Goal: Obtain resource: Download file/media

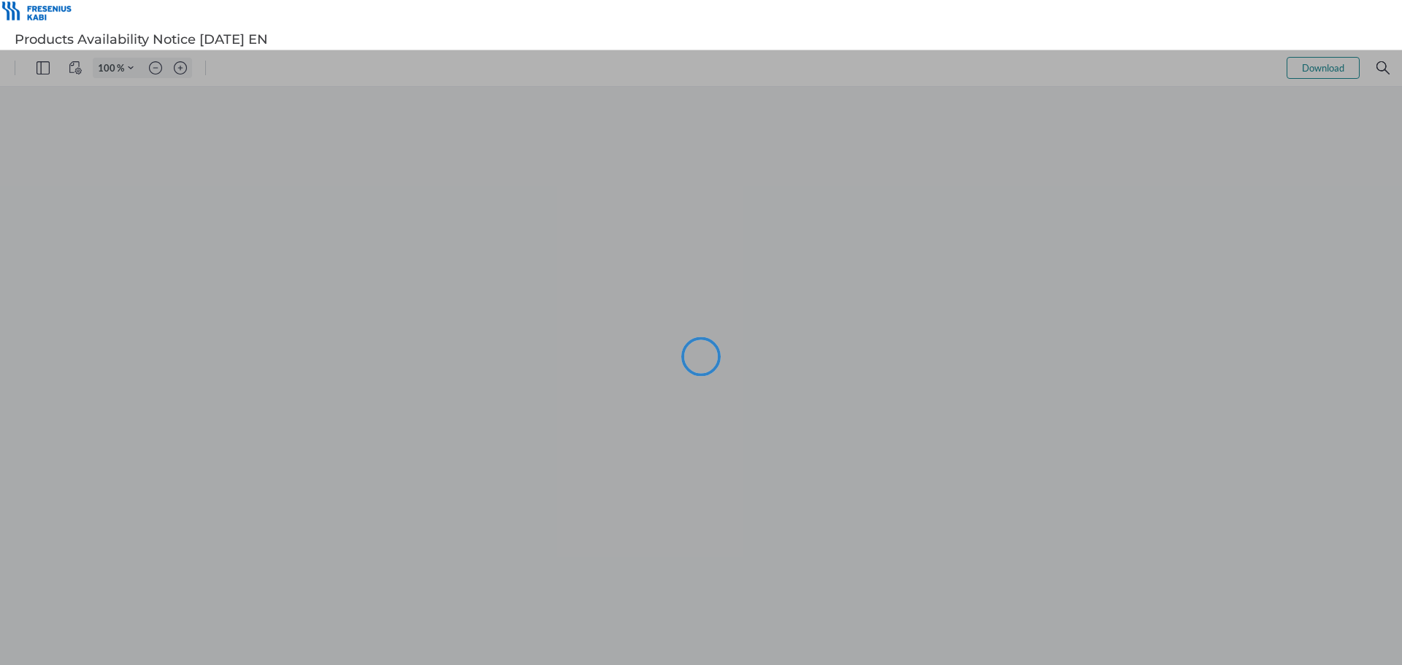
type input "99"
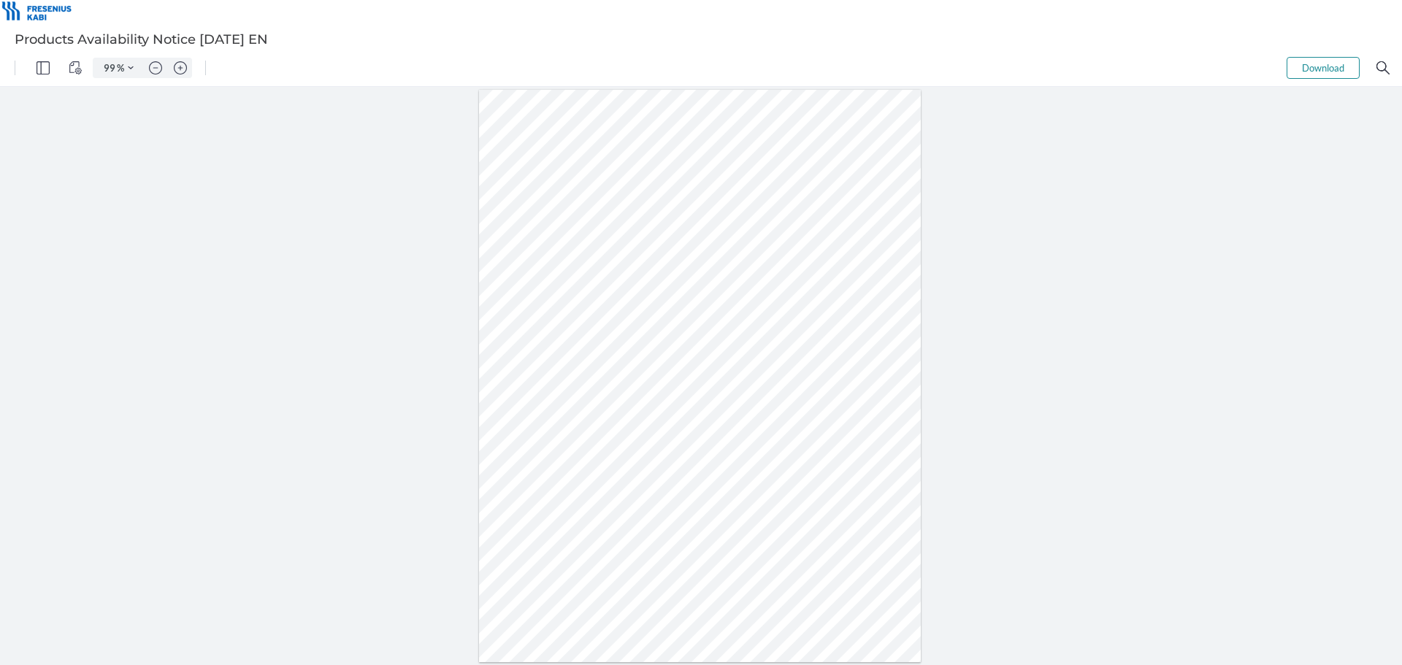
drag, startPoint x: 599, startPoint y: 381, endPoint x: 572, endPoint y: 382, distance: 27.0
click at [572, 382] on div at bounding box center [700, 376] width 443 height 573
click at [1347, 72] on button "Download" at bounding box center [1323, 68] width 73 height 22
drag, startPoint x: 595, startPoint y: 402, endPoint x: 563, endPoint y: 398, distance: 32.3
click at [563, 398] on div at bounding box center [700, 376] width 443 height 573
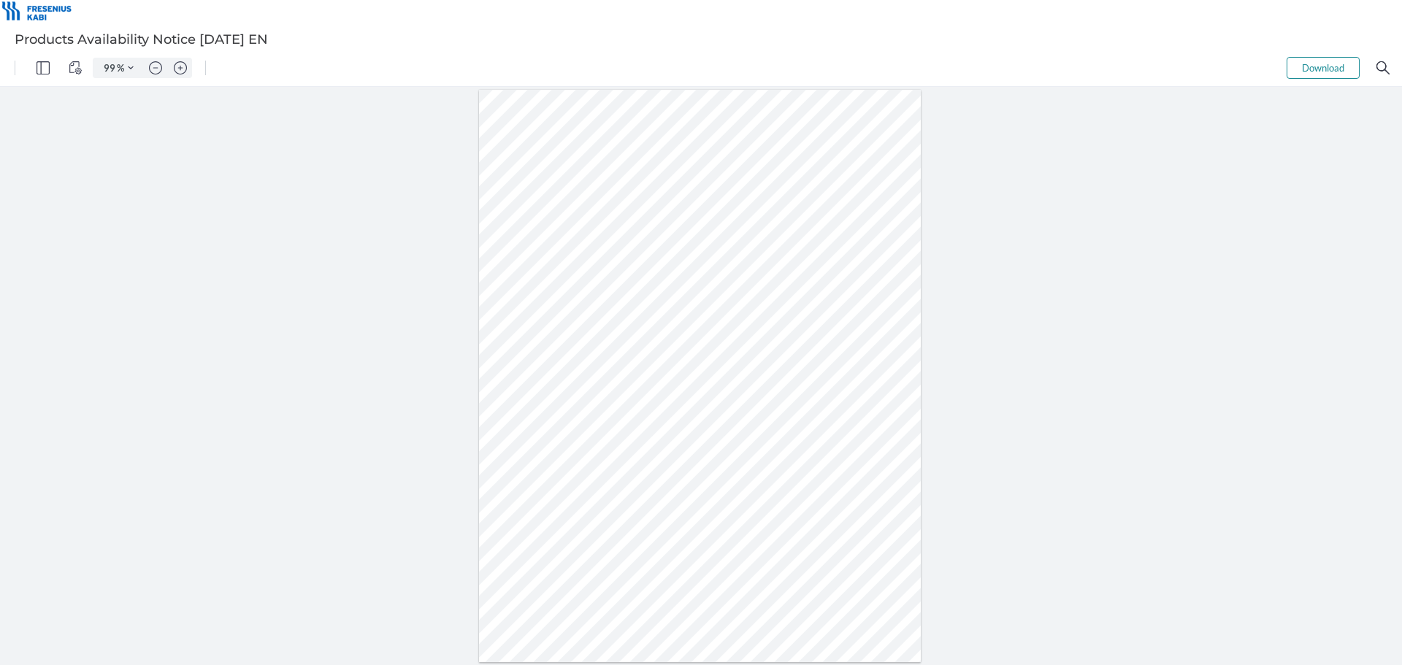
drag, startPoint x: 594, startPoint y: 424, endPoint x: 568, endPoint y: 419, distance: 26.8
click at [568, 419] on div at bounding box center [700, 376] width 443 height 573
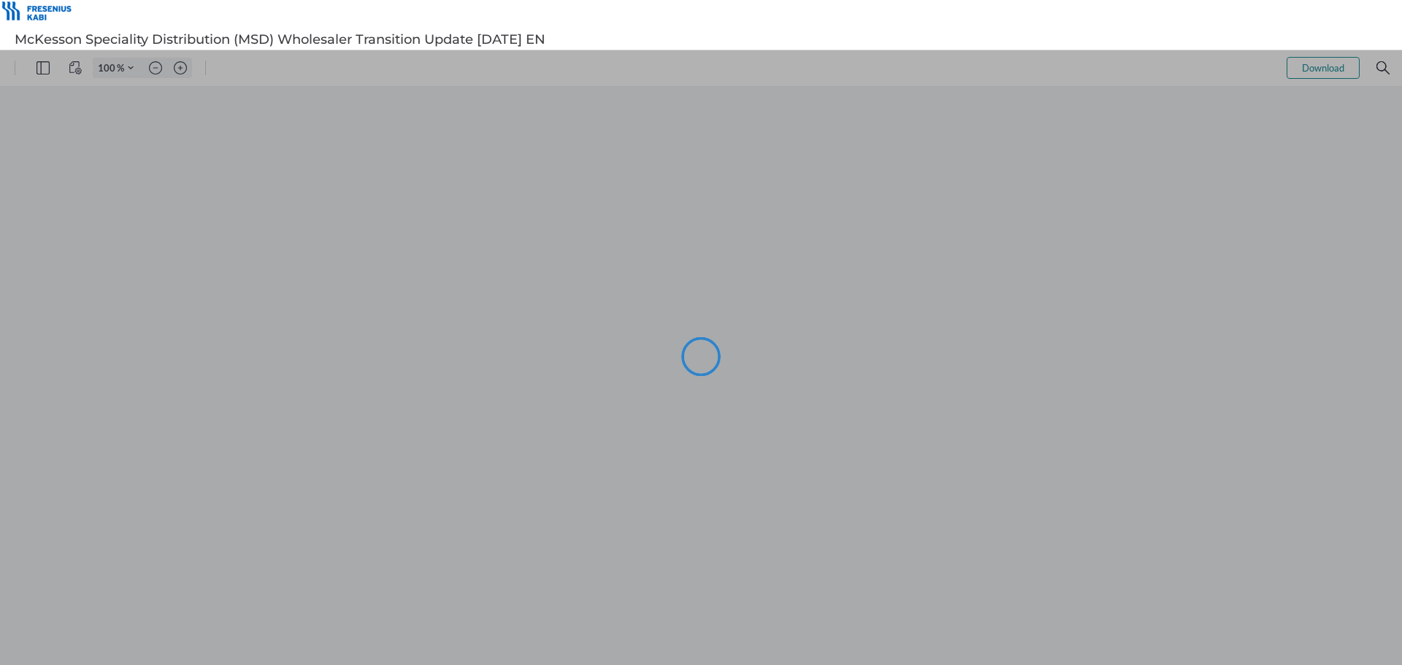
type input "99"
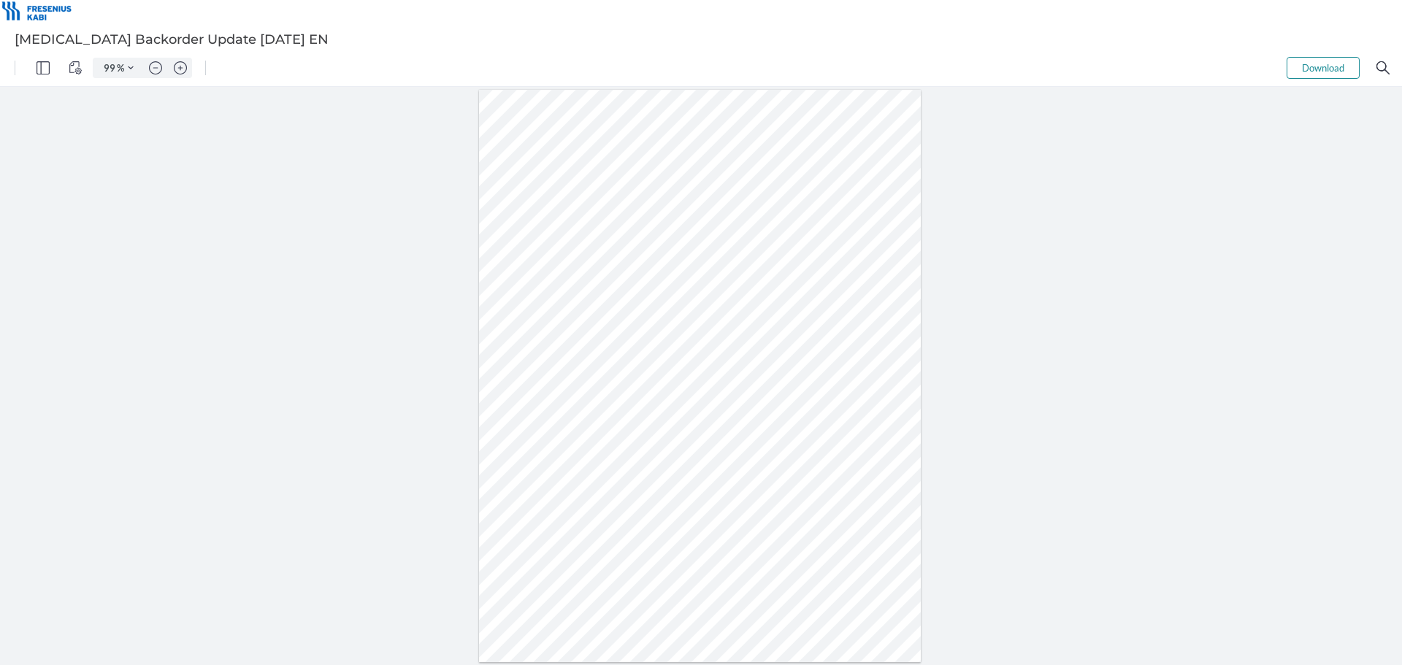
click at [573, 378] on div at bounding box center [700, 376] width 443 height 573
